Goal: Transaction & Acquisition: Purchase product/service

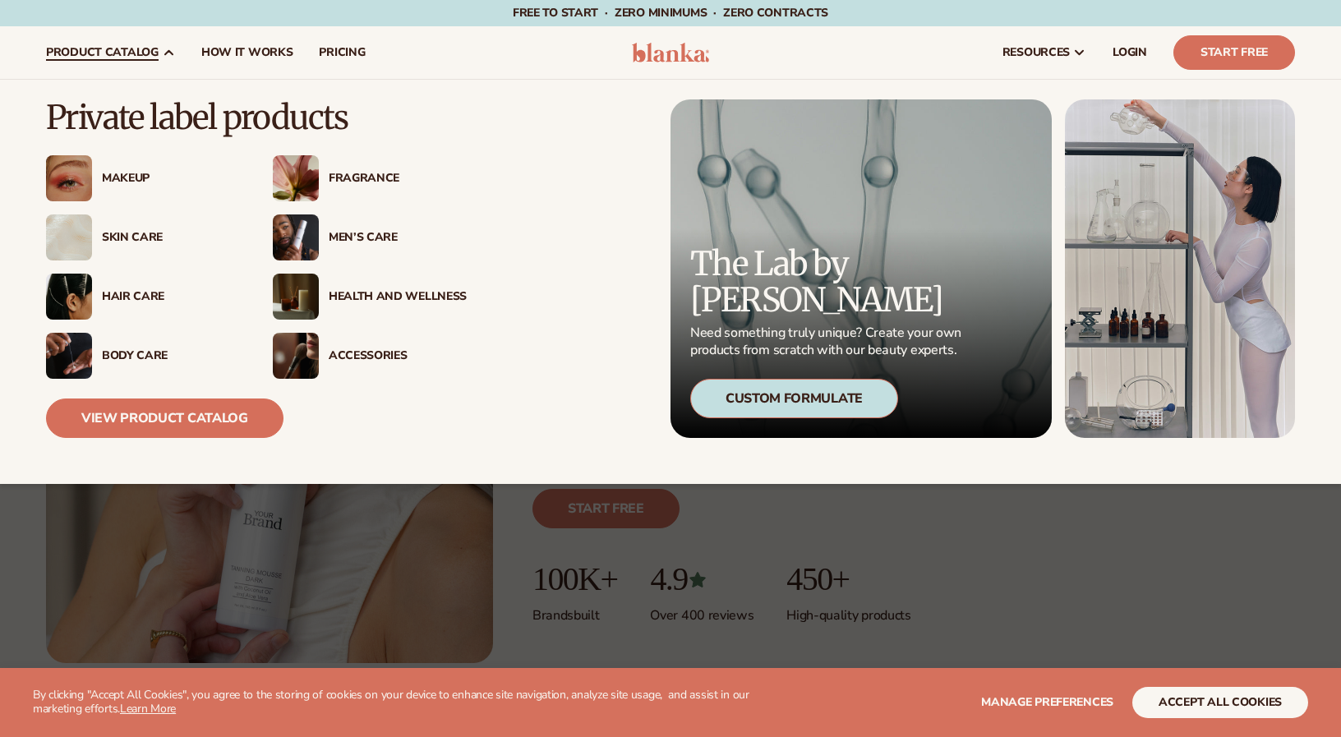
click at [127, 173] on div "Makeup" at bounding box center [171, 179] width 138 height 14
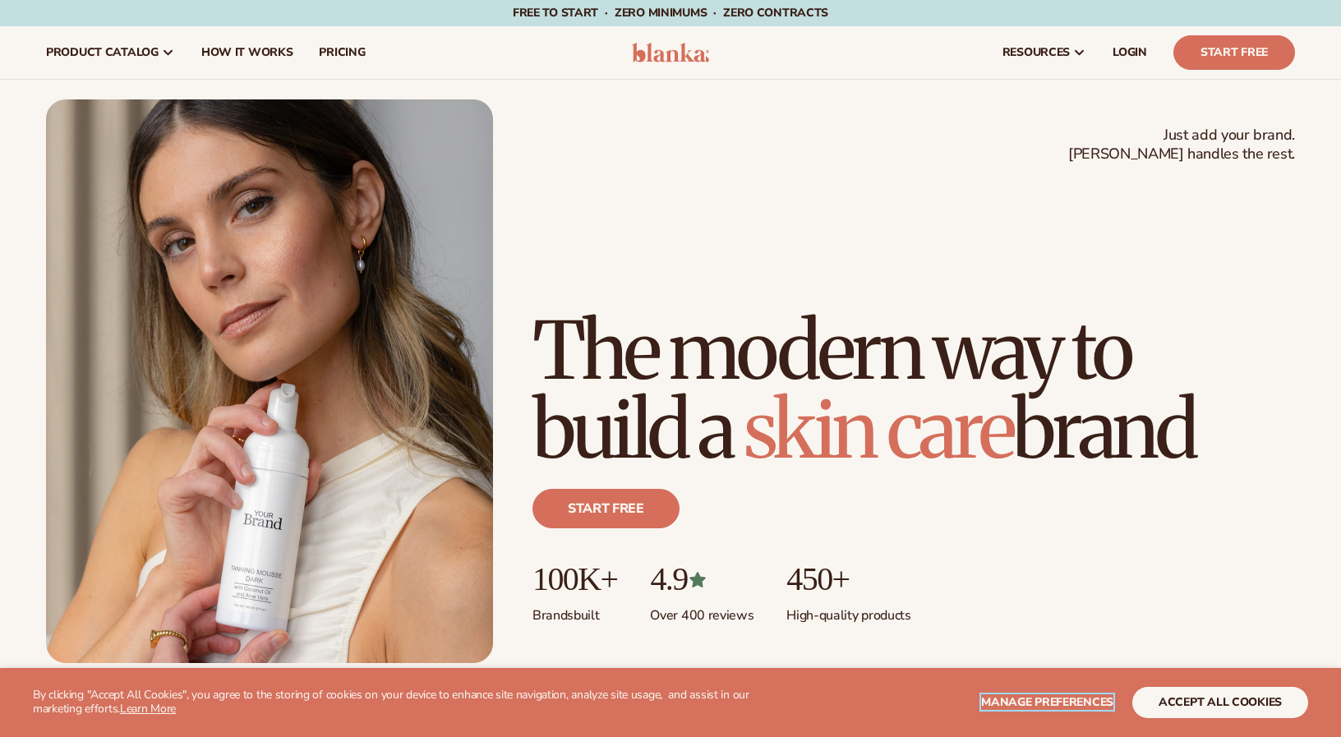
click at [1042, 701] on span "Manage preferences" at bounding box center [1047, 702] width 132 height 16
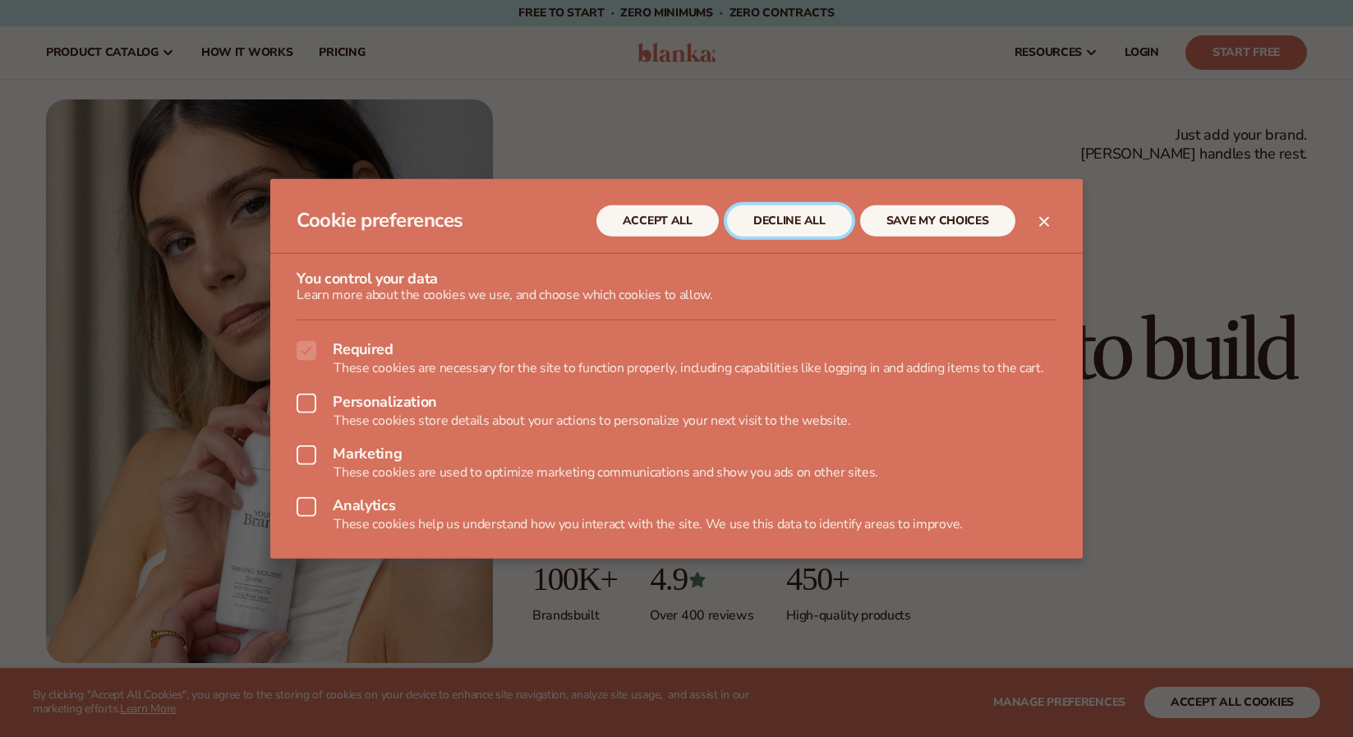
click at [800, 219] on button "DECLINE ALL" at bounding box center [789, 220] width 125 height 31
click at [918, 210] on button "SAVE MY CHOICES" at bounding box center [937, 220] width 155 height 31
click at [1195, 332] on div at bounding box center [676, 368] width 1353 height 737
click at [915, 219] on button "SAVE MY CHOICES" at bounding box center [937, 220] width 155 height 31
click at [304, 356] on icon at bounding box center [307, 351] width 20 height 20
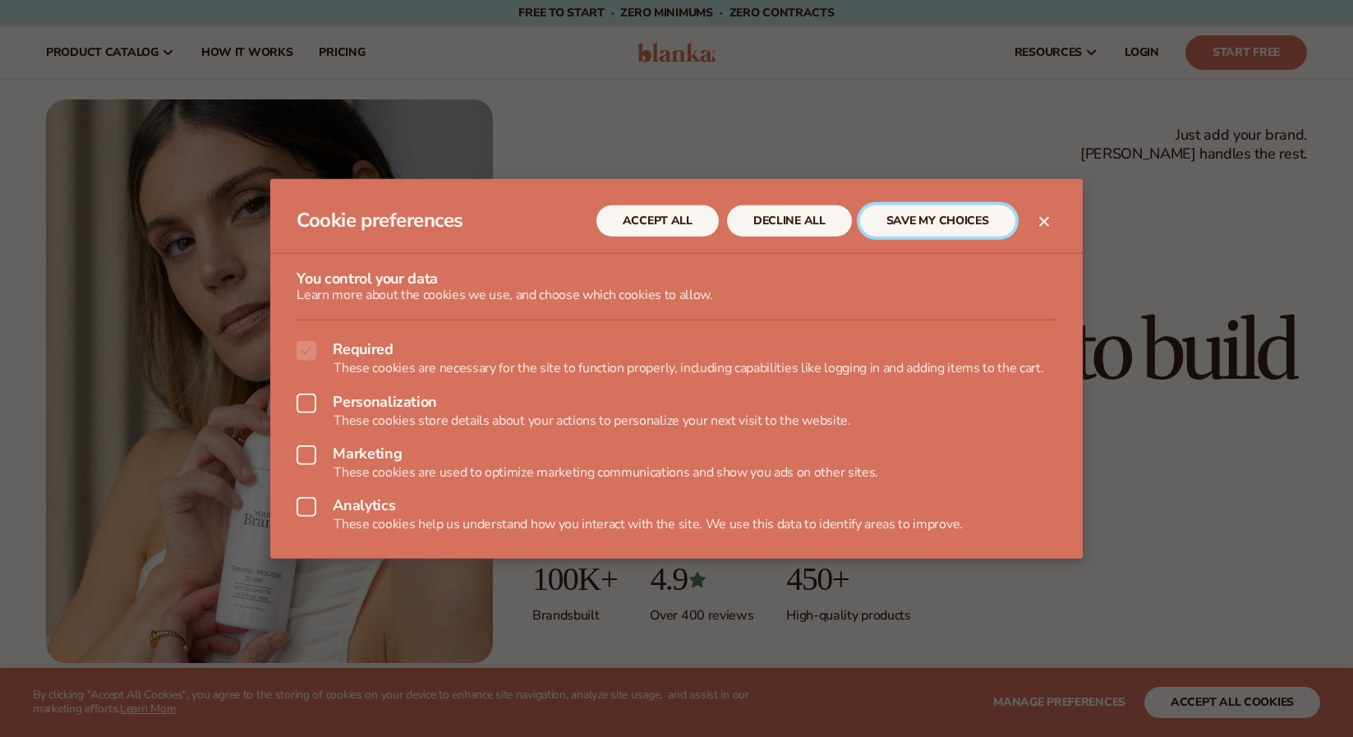
click at [907, 229] on button "SAVE MY CHOICES" at bounding box center [937, 220] width 155 height 31
click at [1121, 300] on div at bounding box center [676, 368] width 1353 height 737
click at [1126, 298] on div at bounding box center [676, 368] width 1353 height 737
click at [1046, 226] on button "Close dialog" at bounding box center [1044, 221] width 20 height 20
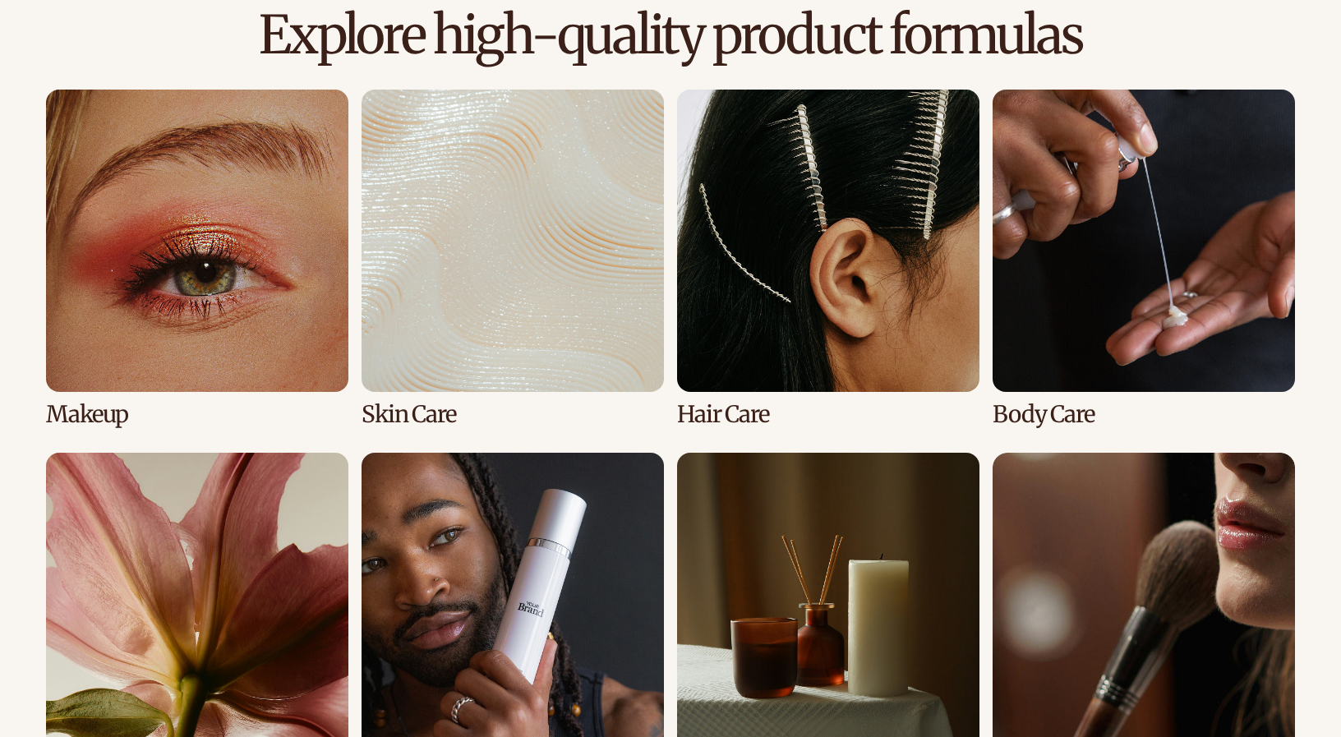
scroll to position [1158, 0]
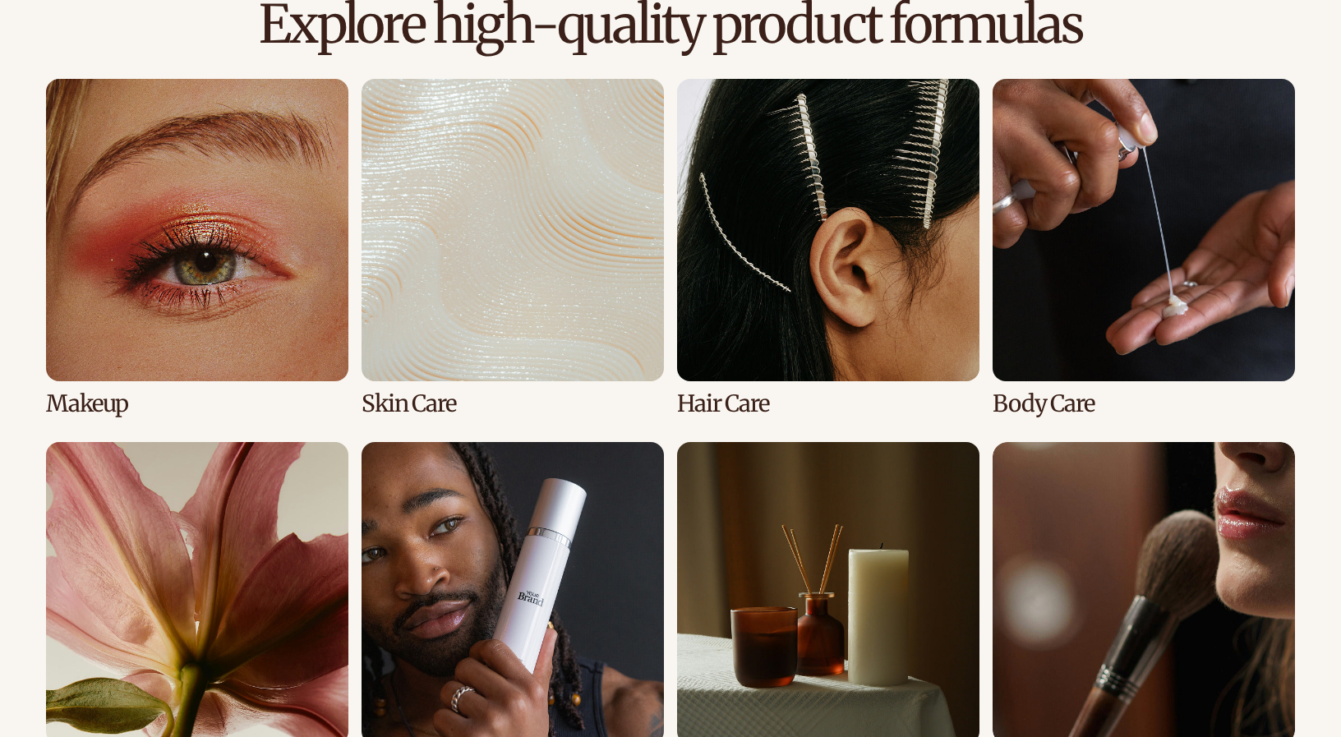
click at [100, 411] on link "1 / 8" at bounding box center [197, 248] width 302 height 338
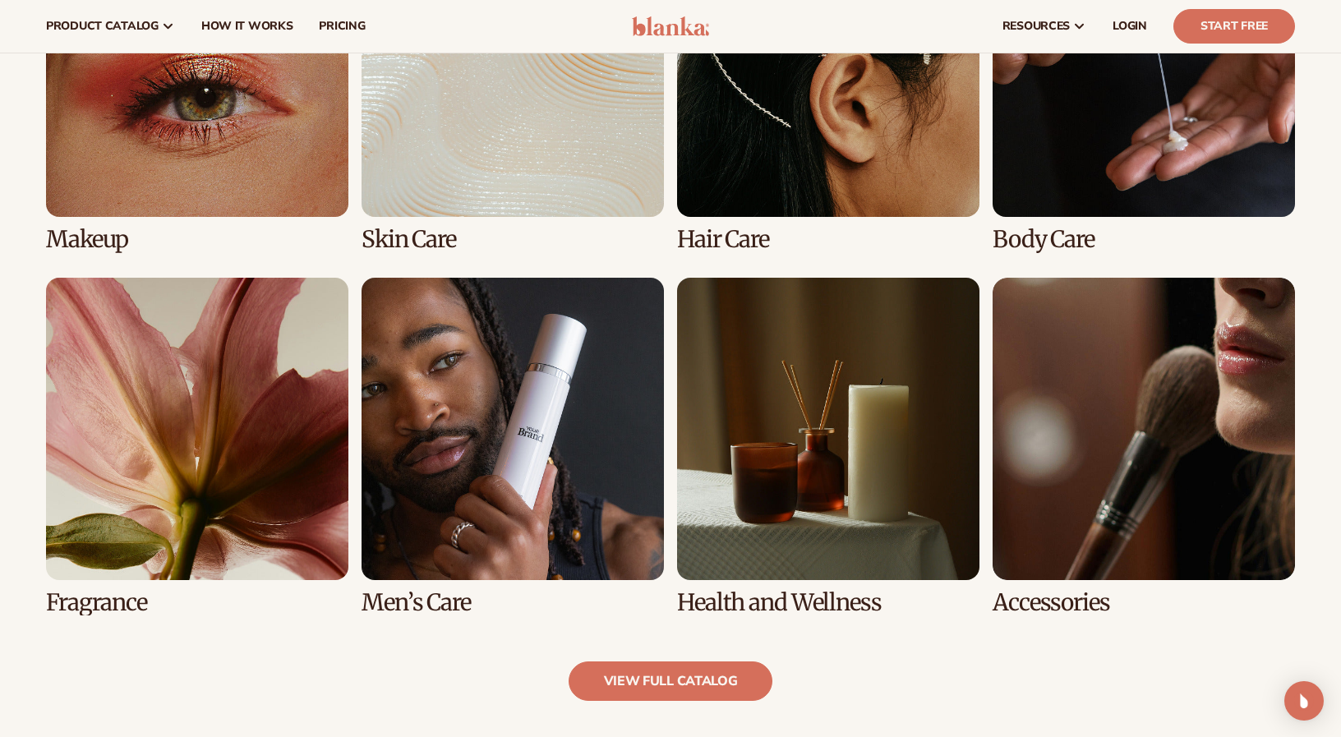
scroll to position [1320, 0]
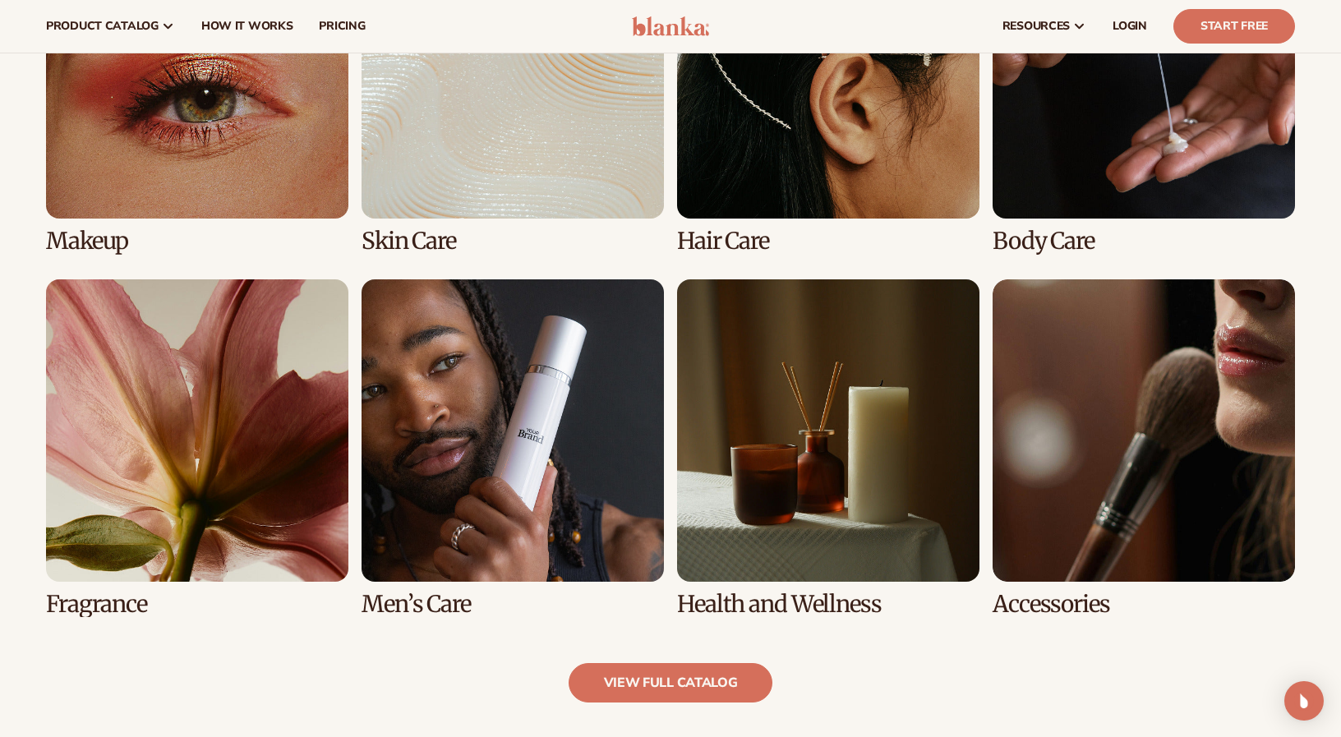
click at [90, 244] on link "1 / 8" at bounding box center [197, 85] width 302 height 338
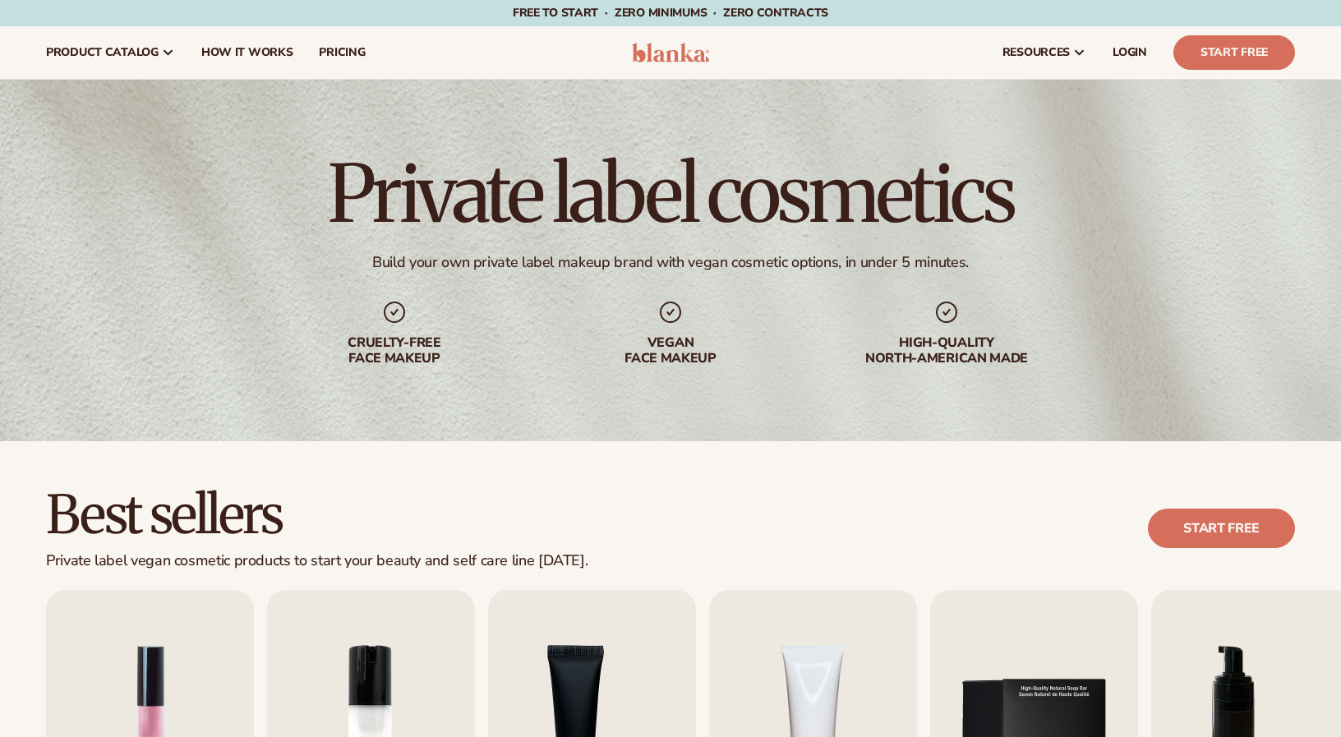
scroll to position [517, 0]
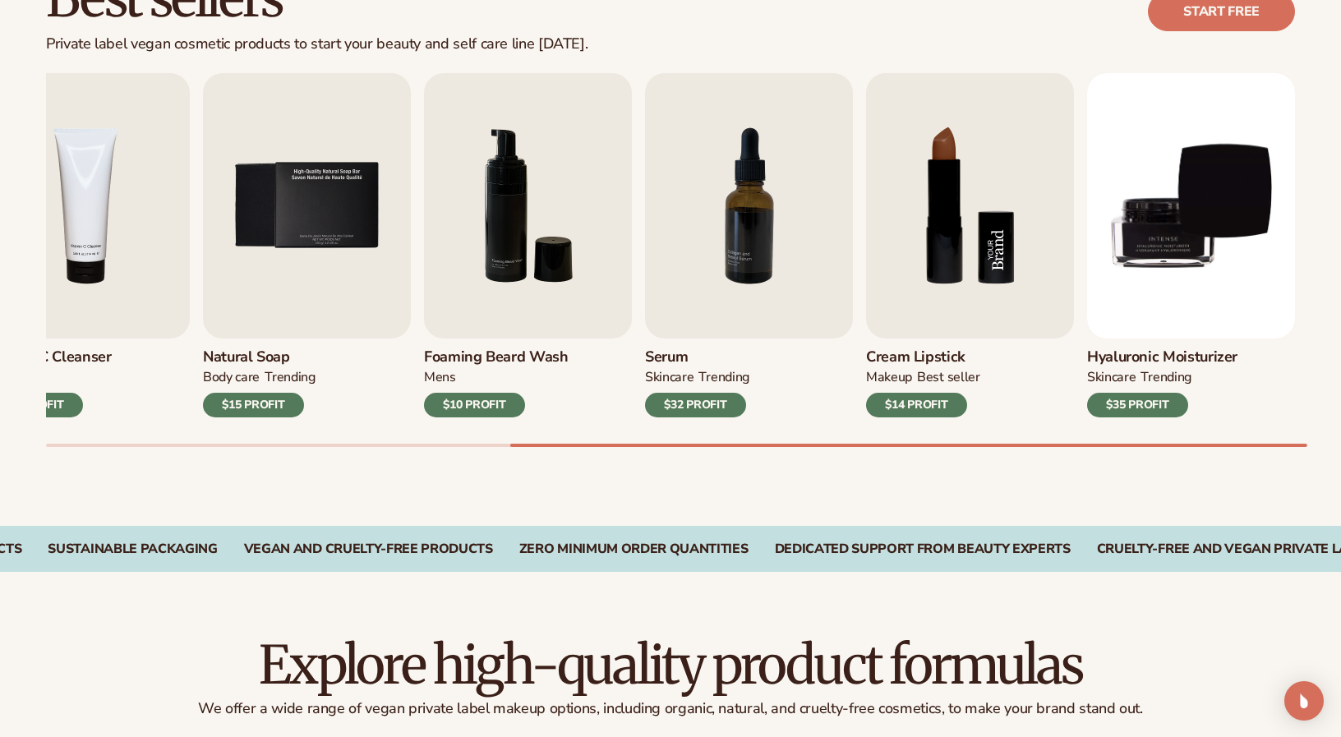
click at [979, 242] on img "8 / 9" at bounding box center [970, 205] width 208 height 265
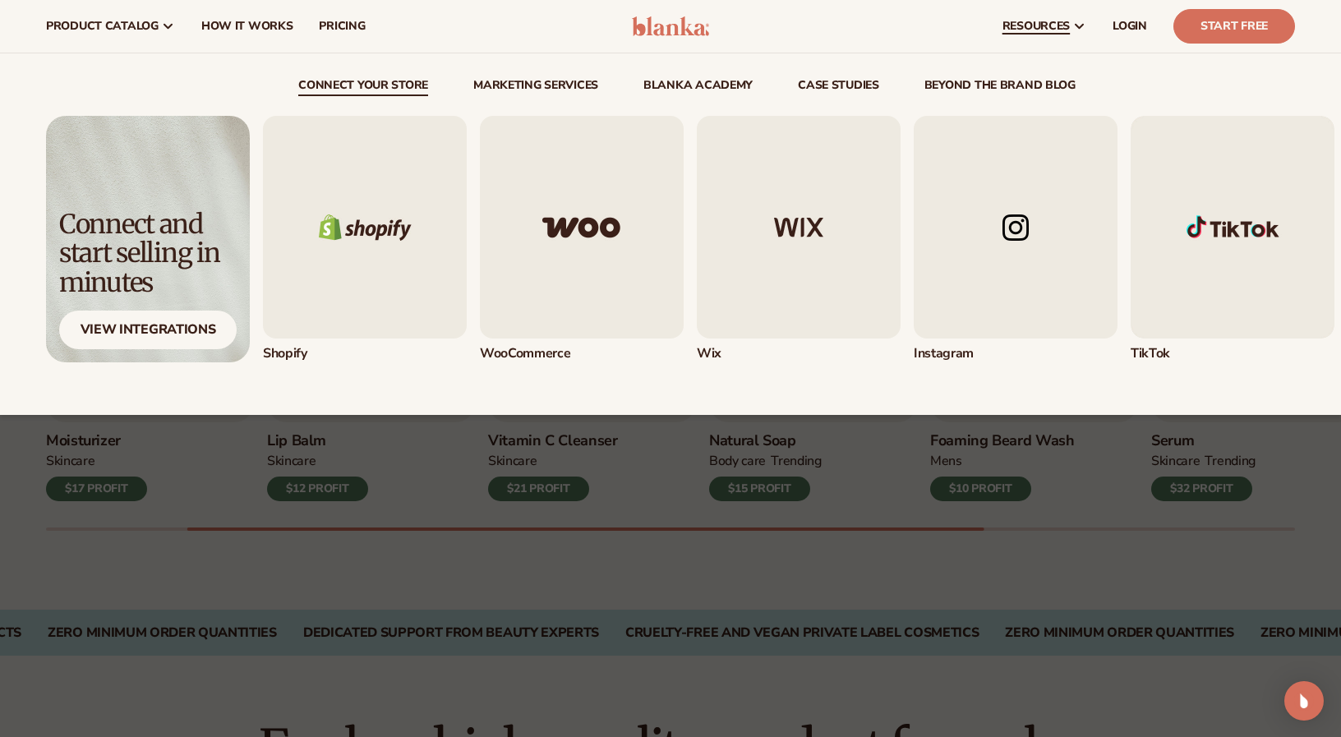
scroll to position [0, 0]
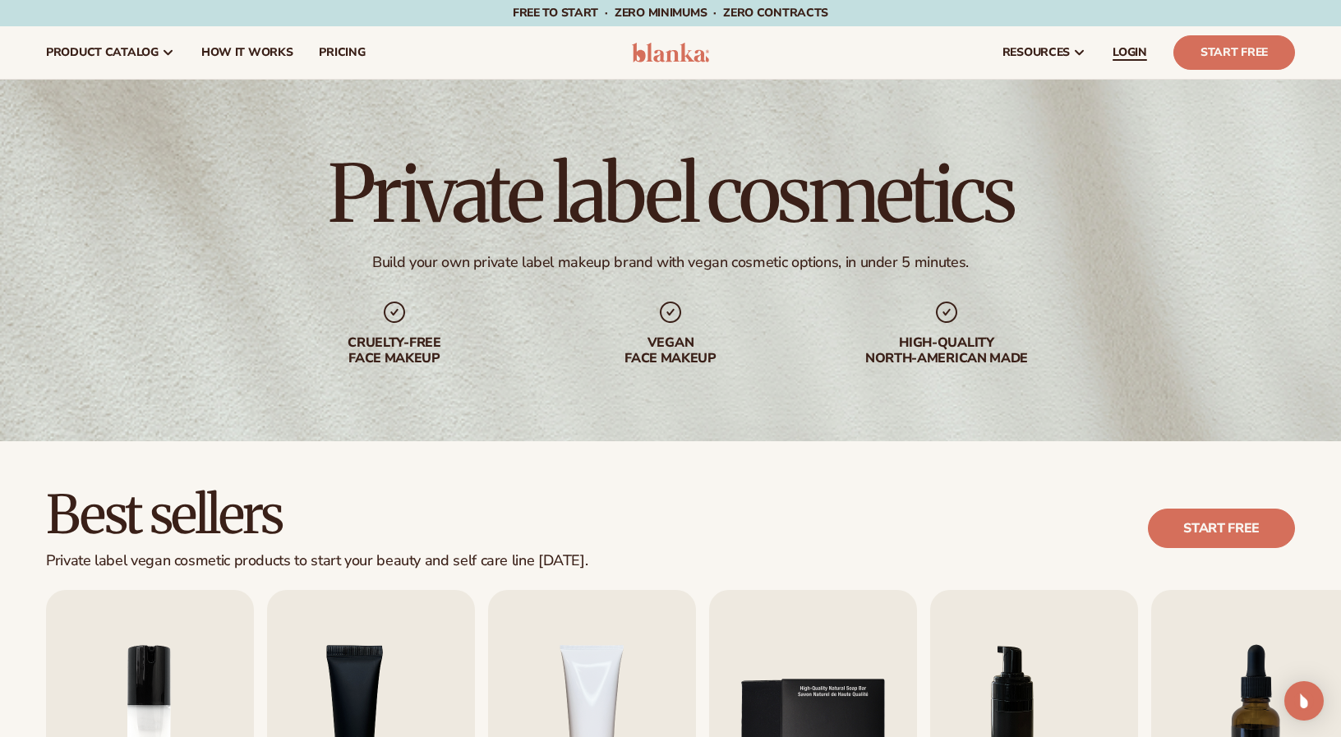
click at [1140, 46] on span "LOGIN" at bounding box center [1129, 52] width 35 height 13
